Goal: Check status: Check status

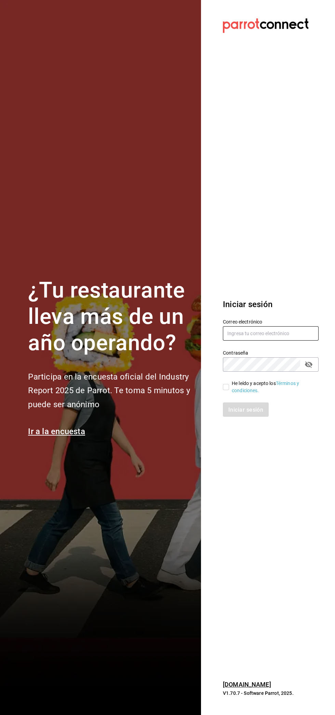
click at [237, 333] on input "text" at bounding box center [271, 333] width 96 height 14
type input "Yobalpedro@gmail.com"
click at [223, 387] on input "He leído y acepto los Términos y condiciones." at bounding box center [226, 387] width 6 height 6
checkbox input "true"
click at [228, 415] on button "Iniciar sesión" at bounding box center [246, 409] width 46 height 14
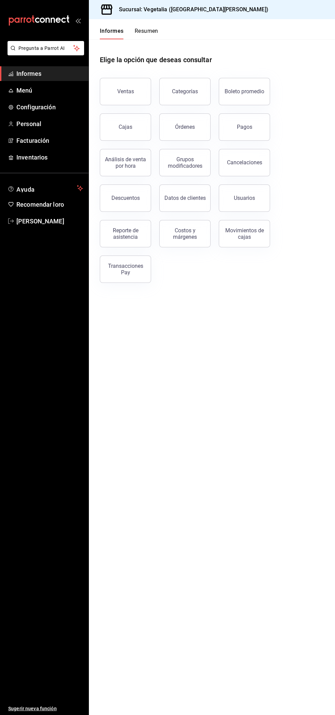
click at [112, 100] on button "Ventas" at bounding box center [125, 91] width 51 height 27
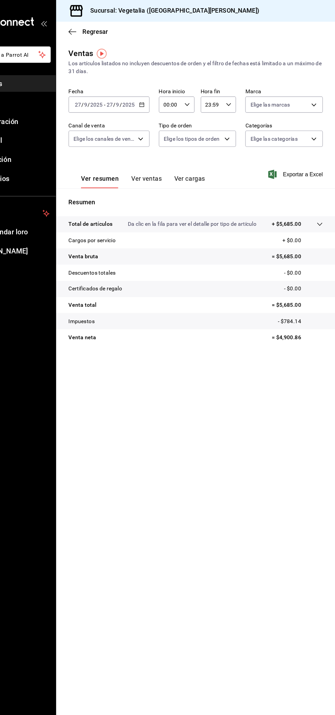
click at [195, 628] on main "Regresar Ventas Los artículos listados no incluyen descuentos de orden y el fil…" at bounding box center [212, 367] width 246 height 696
